Goal: Information Seeking & Learning: Learn about a topic

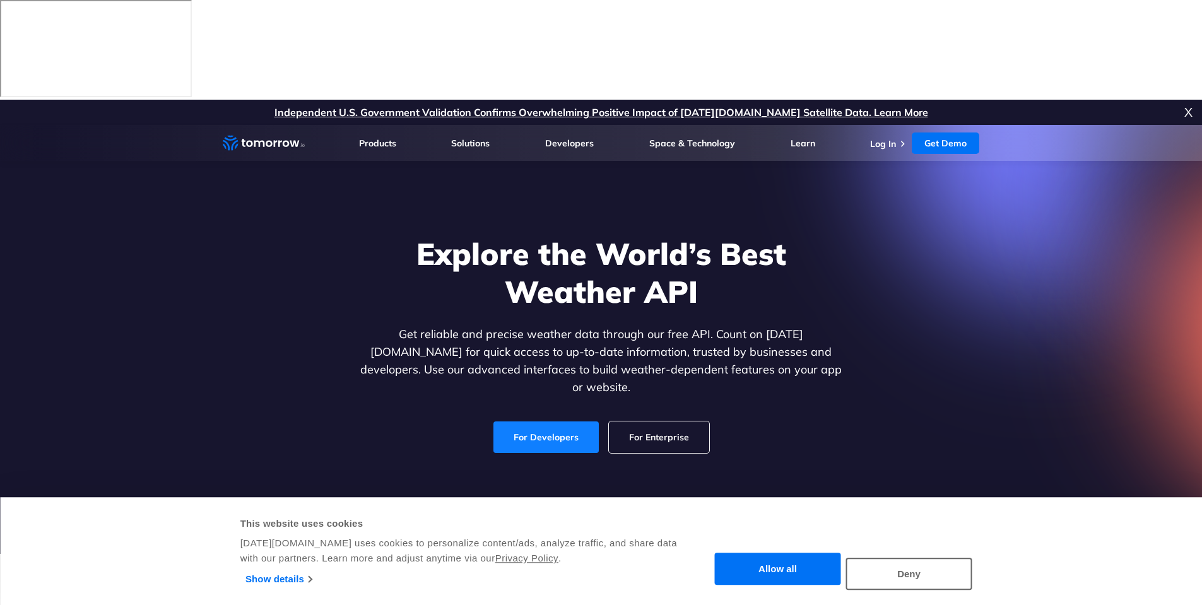
drag, startPoint x: 0, startPoint y: 0, endPoint x: 531, endPoint y: 324, distance: 622.1
click at [531, 421] on link "For Developers" at bounding box center [545, 437] width 105 height 32
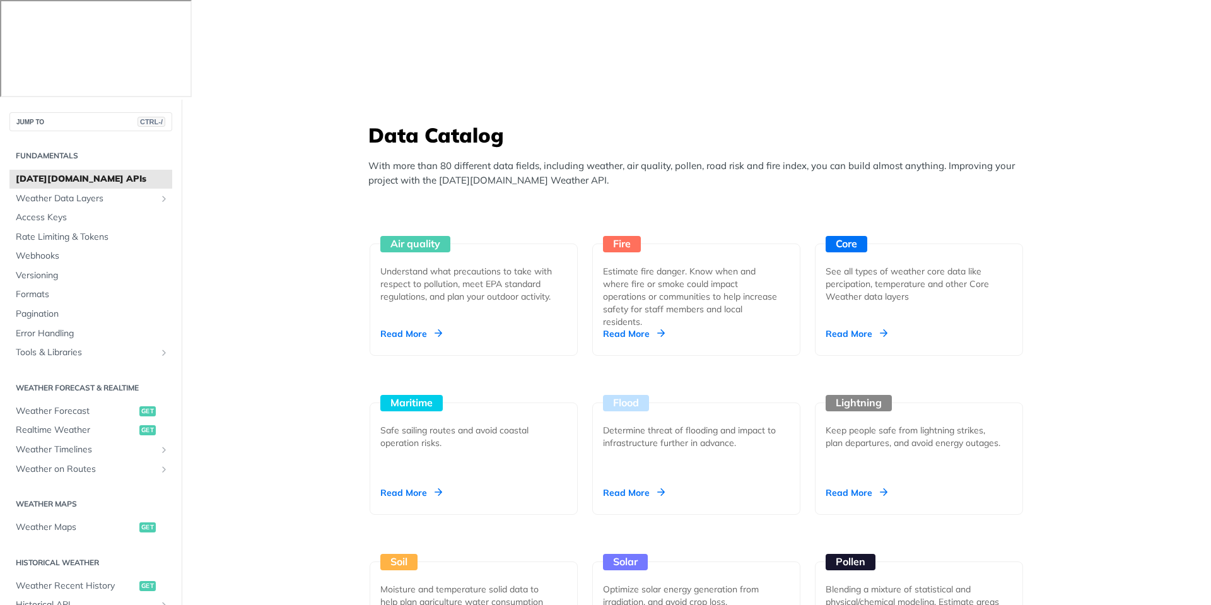
scroll to position [1136, 0]
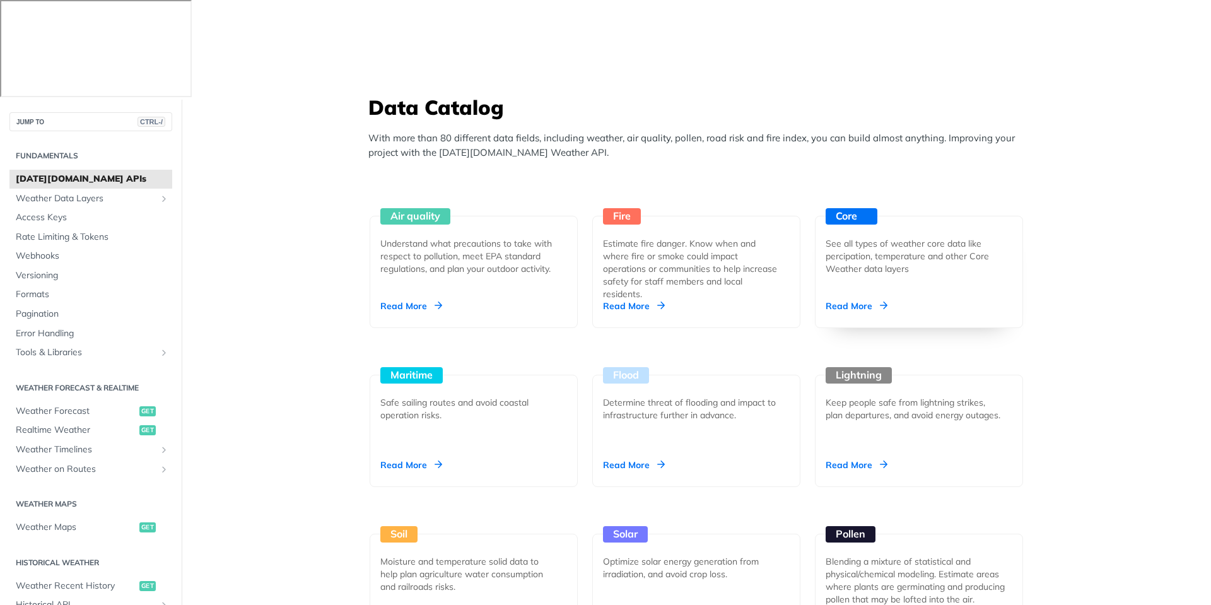
click at [845, 300] on div "Read More" at bounding box center [857, 306] width 62 height 13
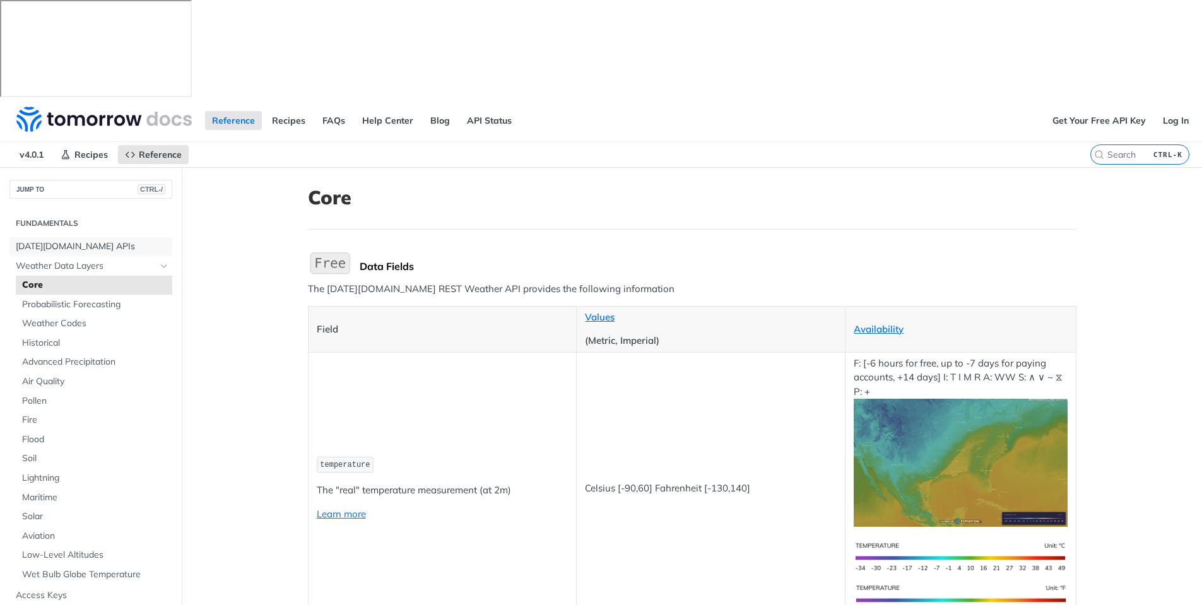
drag, startPoint x: 76, startPoint y: 148, endPoint x: 175, endPoint y: 144, distance: 98.5
click at [76, 240] on span "Tomorrow.io APIs" at bounding box center [92, 246] width 153 height 13
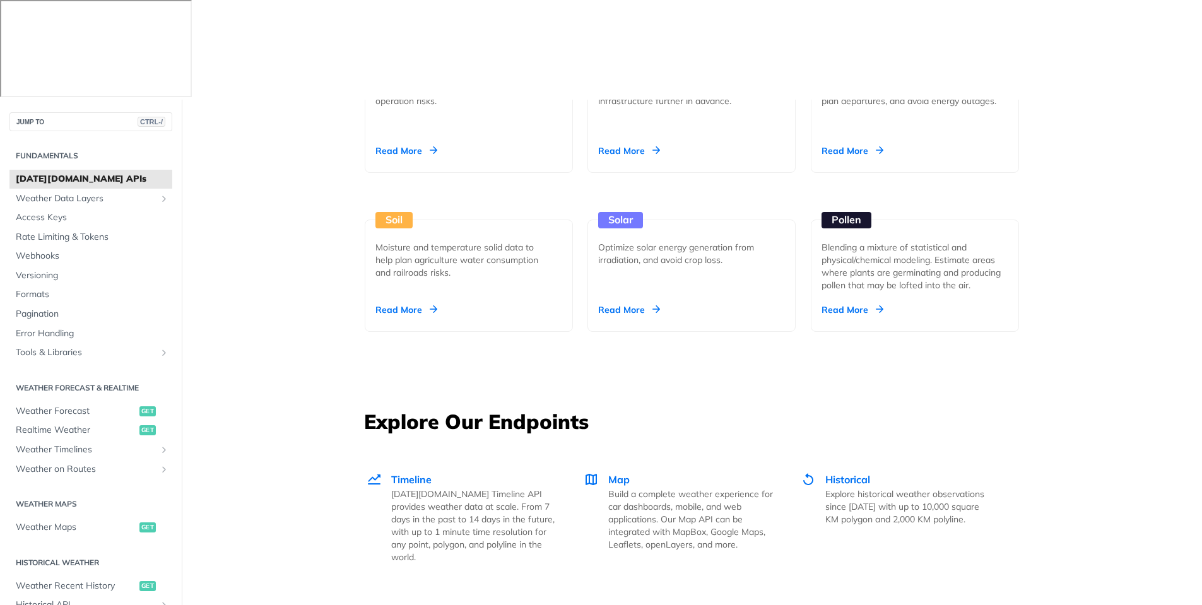
scroll to position [1451, 0]
click at [616, 472] on span "Map" at bounding box center [618, 478] width 21 height 13
click at [611, 472] on span "Map" at bounding box center [618, 478] width 21 height 13
click at [61, 521] on span "Weather Maps" at bounding box center [76, 527] width 121 height 13
